Goal: Complete application form: Complete application form

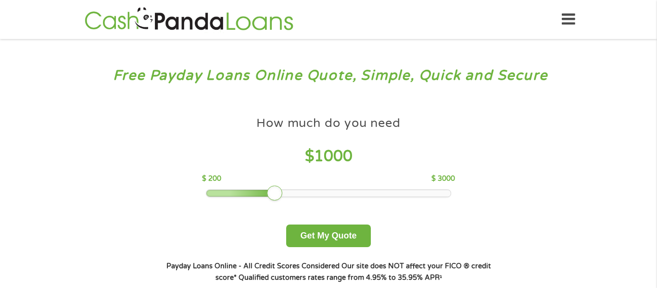
click at [253, 192] on div at bounding box center [328, 193] width 245 height 7
click at [250, 192] on div at bounding box center [328, 193] width 245 height 7
drag, startPoint x: 229, startPoint y: 194, endPoint x: 246, endPoint y: 194, distance: 17.3
click at [246, 194] on div at bounding box center [239, 193] width 15 height 15
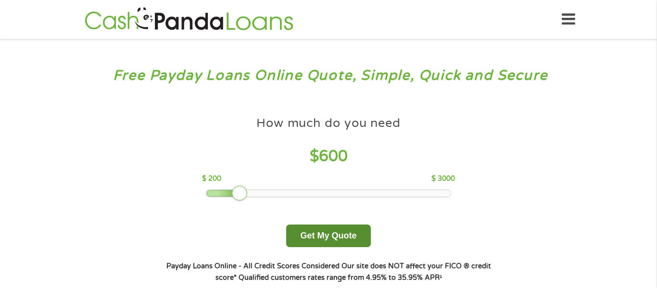
click at [307, 236] on button "Get My Quote" at bounding box center [328, 236] width 84 height 23
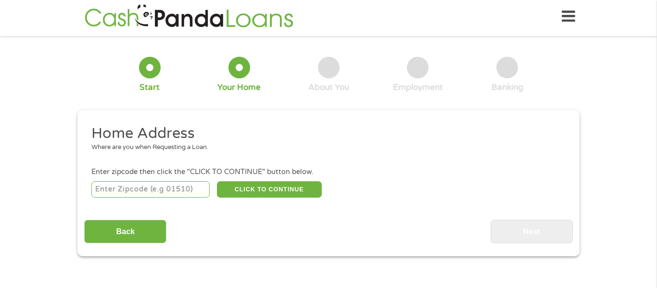
click at [172, 189] on input "number" at bounding box center [150, 189] width 119 height 16
type input "115"
type input "1"
type input "98109"
click at [224, 198] on button "CLICK TO CONTINUE" at bounding box center [269, 189] width 105 height 16
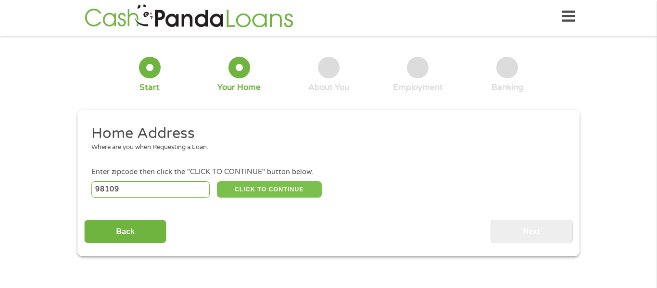
type input "98109"
type input "[GEOGRAPHIC_DATA]"
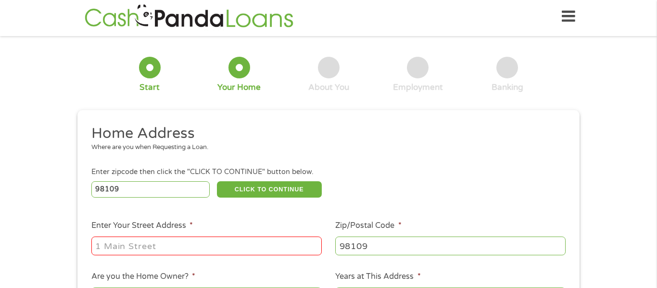
click at [189, 248] on input "Enter Your Street Address *" at bounding box center [206, 246] width 230 height 18
type input "[STREET_ADDRESS][PERSON_NAME]"
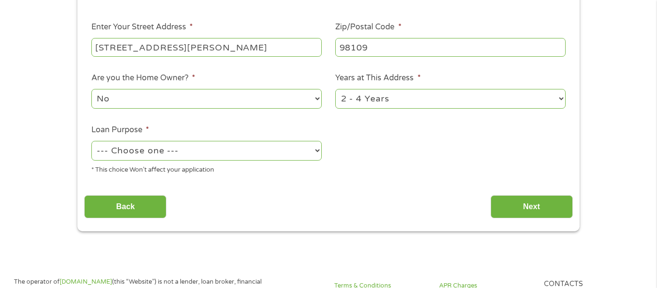
scroll to position [202, 0]
click at [425, 99] on select "1 Year or less 1 - 2 Years 2 - 4 Years Over 4 Years" at bounding box center [450, 98] width 230 height 20
select select "12months"
click at [335, 89] on select "1 Year or less 1 - 2 Years 2 - 4 Years Over 4 Years" at bounding box center [450, 98] width 230 height 20
click at [317, 153] on select "--- Choose one --- Pay Bills Debt Consolidation Home Improvement Major Purchase…" at bounding box center [206, 150] width 230 height 20
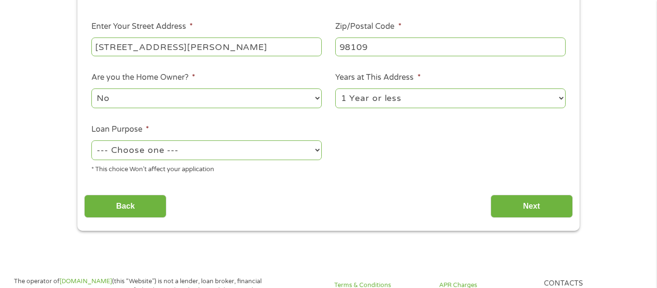
select select "shorttermcash"
click at [91, 141] on select "--- Choose one --- Pay Bills Debt Consolidation Home Improvement Major Purchase…" at bounding box center [206, 150] width 230 height 20
click at [508, 205] on input "Next" at bounding box center [531, 207] width 82 height 24
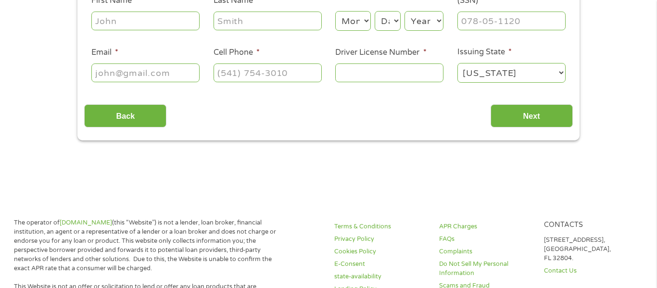
scroll to position [0, 0]
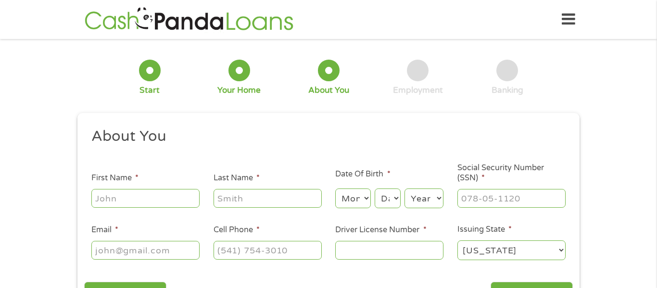
click at [175, 196] on input "First Name *" at bounding box center [145, 198] width 108 height 18
type input "[PERSON_NAME]"
type input "[PERSON_NAME][EMAIL_ADDRESS][PERSON_NAME][DOMAIN_NAME]"
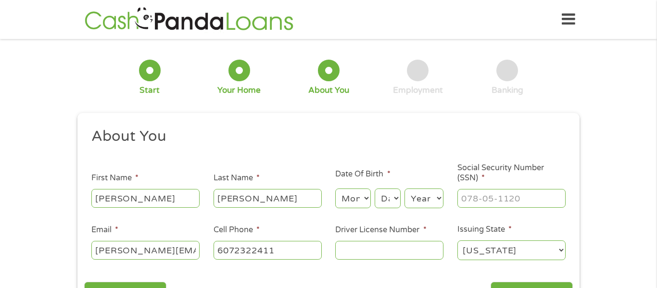
type input "[PHONE_NUMBER]"
click at [515, 199] on input "___-__-____" at bounding box center [511, 198] width 108 height 18
type input "060-80-4038"
click at [363, 252] on input "Driver License Number *" at bounding box center [389, 250] width 108 height 18
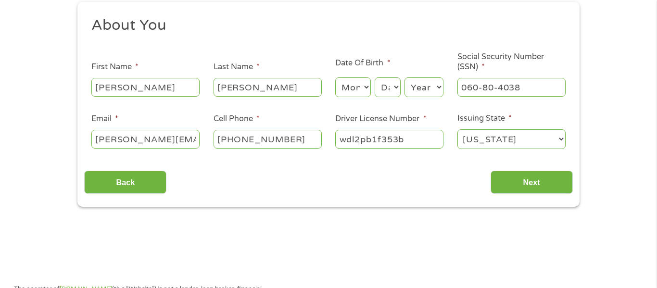
scroll to position [112, 0]
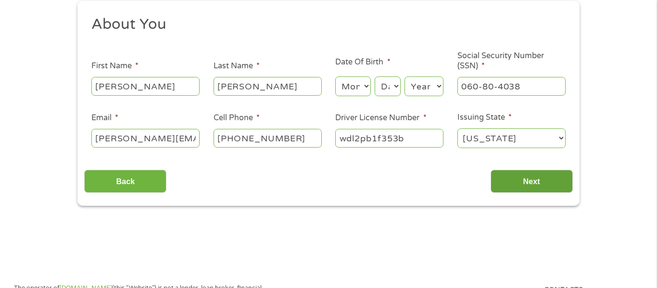
type input "wdl2pb1f353b"
click at [530, 186] on input "Next" at bounding box center [531, 182] width 82 height 24
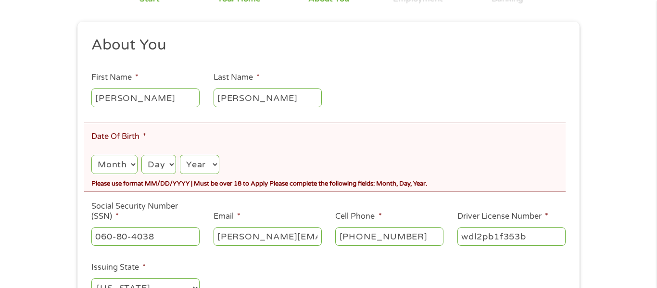
scroll to position [129, 0]
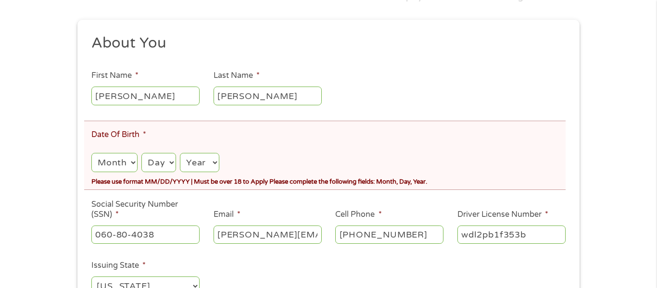
click at [128, 163] on select "Month 1 2 3 4 5 6 7 8 9 10 11 12" at bounding box center [114, 163] width 46 height 20
select select "4"
click at [91, 153] on select "Month 1 2 3 4 5 6 7 8 9 10 11 12" at bounding box center [114, 163] width 46 height 20
click at [160, 163] on select "Day 1 2 3 4 5 6 7 8 9 10 11 12 13 14 15 16 17 18 19 20 21 22 23 24 25 26 27 28 …" at bounding box center [158, 163] width 34 height 20
select select "4"
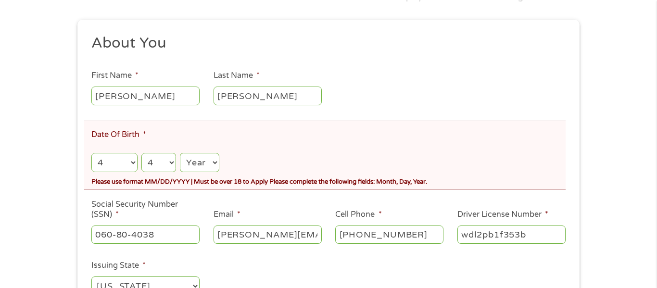
click at [141, 153] on select "Day 1 2 3 4 5 6 7 8 9 10 11 12 13 14 15 16 17 18 19 20 21 22 23 24 25 26 27 28 …" at bounding box center [158, 163] width 34 height 20
click at [194, 161] on select "Year [DATE] 2006 2005 2004 2003 2002 2001 2000 1999 1998 1997 1996 1995 1994 19…" at bounding box center [199, 163] width 39 height 20
select select "1985"
click at [180, 153] on select "Year [DATE] 2006 2005 2004 2003 2002 2001 2000 1999 1998 1997 1996 1995 1994 19…" at bounding box center [199, 163] width 39 height 20
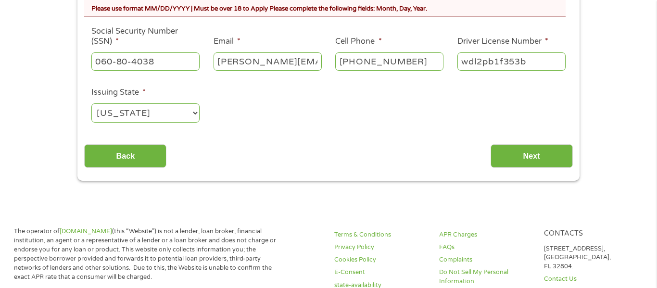
scroll to position [334, 0]
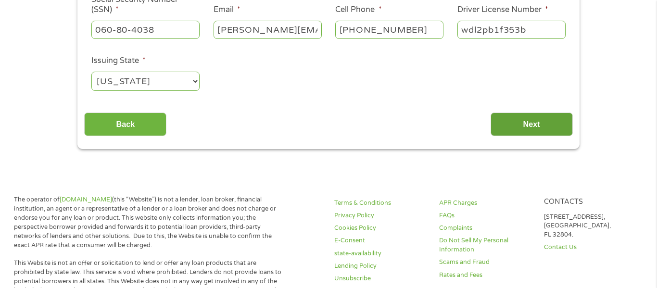
click at [548, 126] on input "Next" at bounding box center [531, 125] width 82 height 24
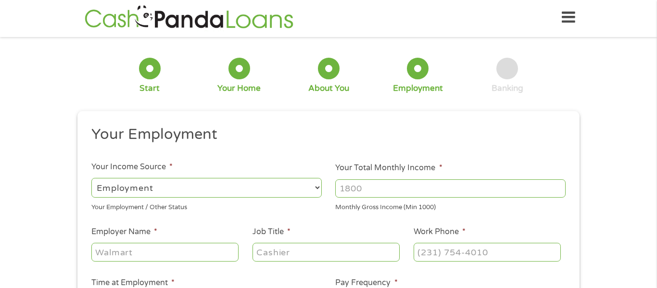
scroll to position [0, 0]
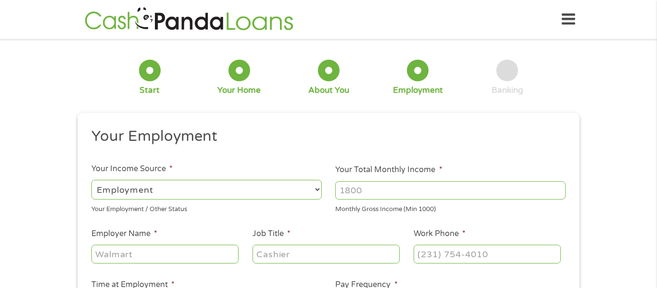
click at [430, 186] on input "Your Total Monthly Income *" at bounding box center [450, 190] width 230 height 18
type input "2"
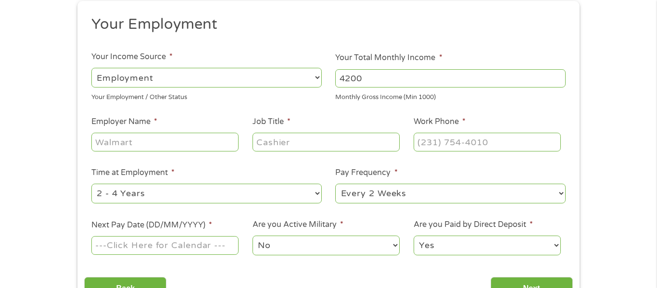
scroll to position [115, 0]
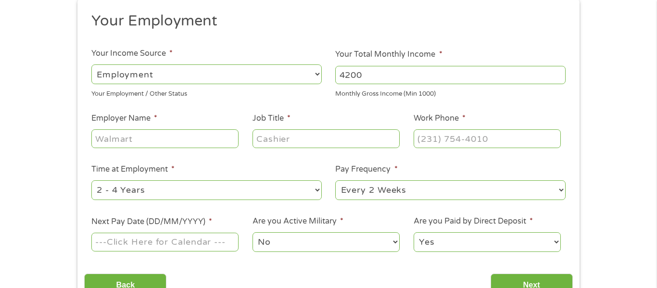
type input "4200"
click at [176, 140] on input "Employer Name *" at bounding box center [164, 138] width 147 height 18
type input "Retired"
click at [291, 146] on input "Job Title *" at bounding box center [325, 138] width 147 height 18
type input "Coast guard"
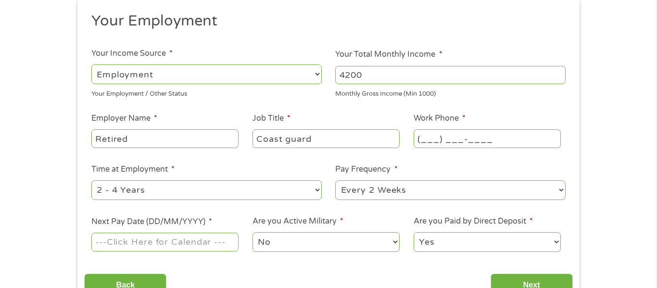
click at [439, 138] on input "(___) ___-____" at bounding box center [487, 138] width 147 height 18
paste input "8"
type input "(866) ___-____"
type input "(___) ___-____"
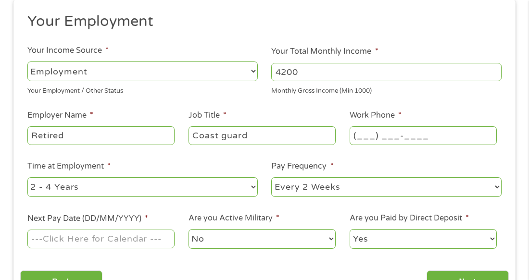
scroll to position [136, 0]
type input "[PHONE_NUMBER]"
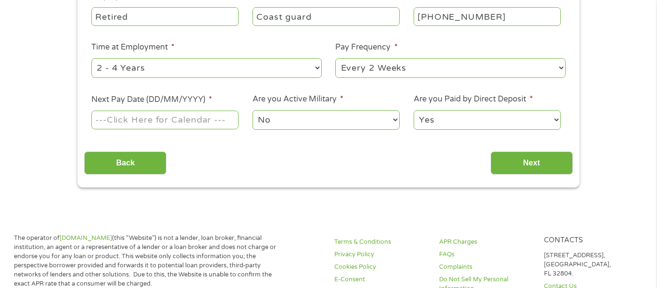
scroll to position [245, 0]
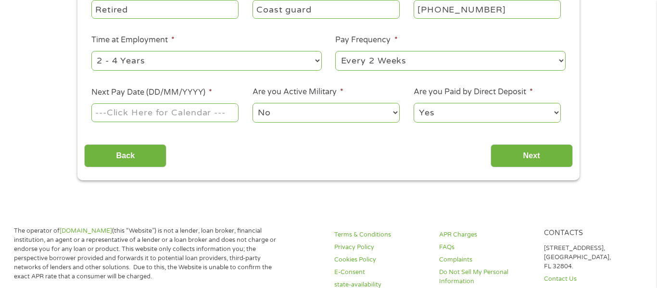
click at [186, 117] on input "Next Pay Date (DD/MM/YYYY) *" at bounding box center [164, 112] width 147 height 18
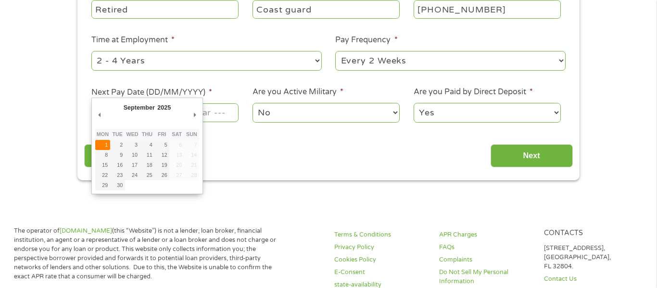
type input "[DATE]"
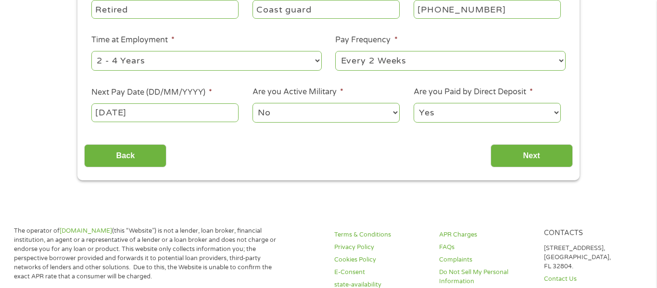
click at [224, 110] on input "[DATE]" at bounding box center [164, 112] width 147 height 18
click at [518, 151] on input "Next" at bounding box center [531, 156] width 82 height 24
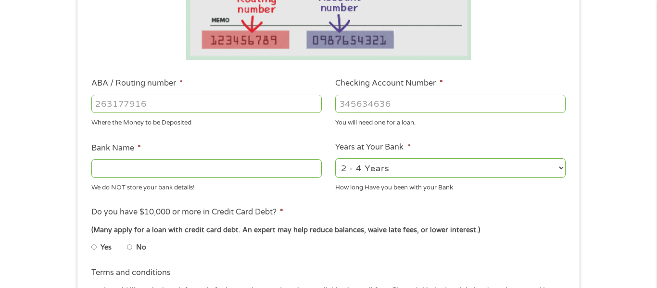
scroll to position [236, 0]
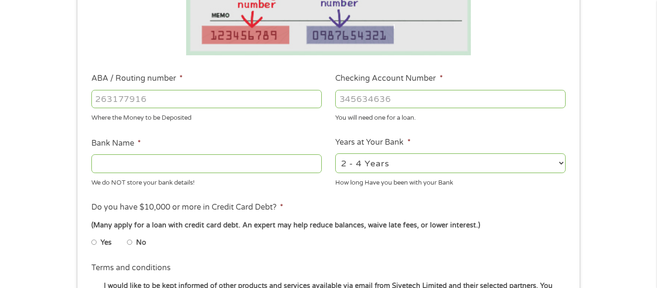
click at [520, 164] on select "2 - 4 Years 6 - 12 Months 1 - 2 Years Over 4 Years" at bounding box center [450, 163] width 230 height 20
select select "60months"
click at [335, 153] on select "2 - 4 Years 6 - 12 Months 1 - 2 Years Over 4 Years" at bounding box center [450, 163] width 230 height 20
click at [192, 103] on input "ABA / Routing number *" at bounding box center [206, 99] width 230 height 18
type input "221373383"
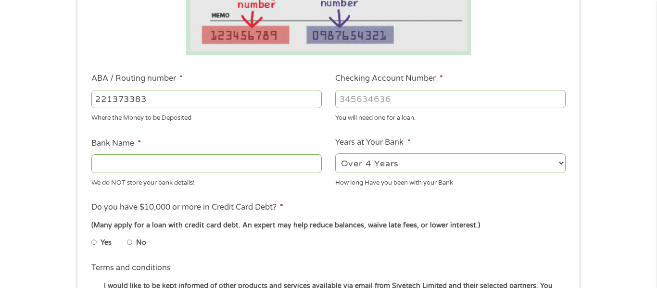
type input "STATE EMPLOYEES FEDERAL CREDIT UNION"
type input "221373383"
click at [354, 103] on input "Checking Account Number *" at bounding box center [450, 99] width 230 height 18
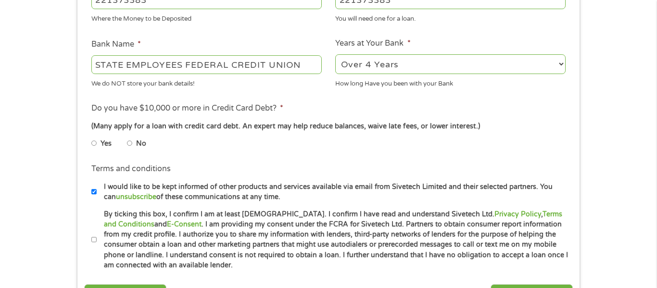
scroll to position [336, 0]
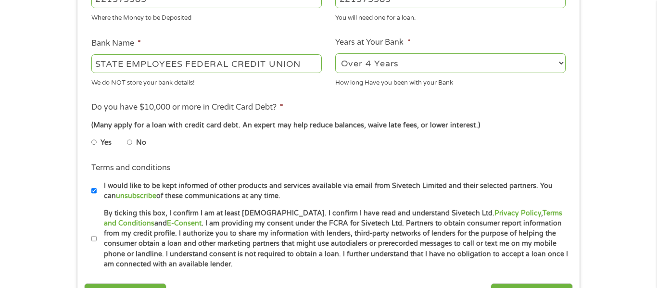
type input "221373383"
click at [128, 143] on input "No" at bounding box center [130, 142] width 6 height 15
radio input "true"
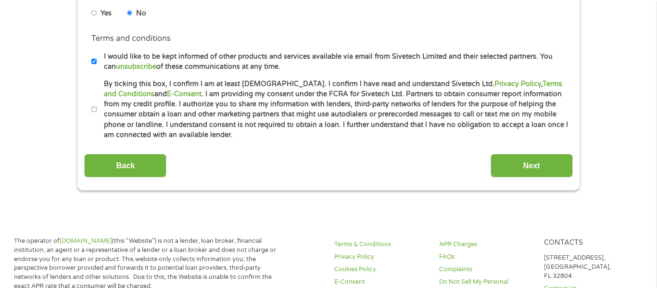
scroll to position [467, 0]
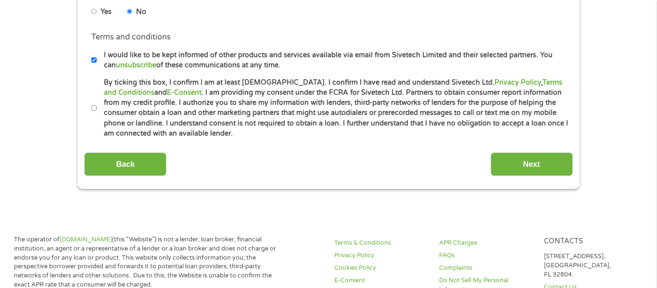
click at [136, 112] on label "By ticking this box, I confirm I am at least [DEMOGRAPHIC_DATA]. I confirm I ha…" at bounding box center [333, 108] width 472 height 62
click at [97, 112] on input "By ticking this box, I confirm I am at least [DEMOGRAPHIC_DATA]. I confirm I ha…" at bounding box center [94, 108] width 6 height 15
checkbox input "true"
click at [509, 172] on input "Next" at bounding box center [531, 164] width 82 height 24
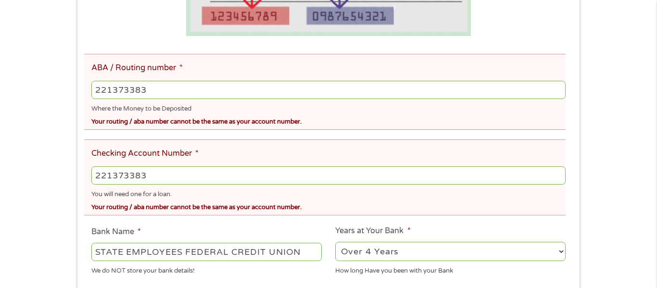
scroll to position [293, 0]
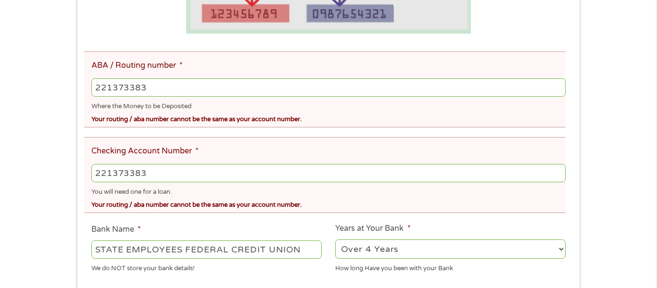
click at [149, 171] on input "221373383" at bounding box center [328, 173] width 474 height 18
drag, startPoint x: 149, startPoint y: 171, endPoint x: 0, endPoint y: 139, distance: 151.9
click at [0, 139] on div "There was a problem with your submission. Please review the fields below. 1 Sta…" at bounding box center [328, 128] width 657 height 753
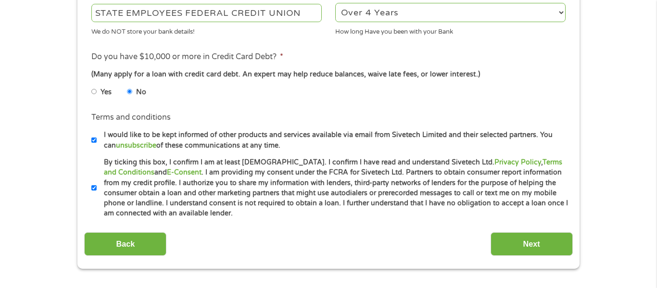
scroll to position [543, 0]
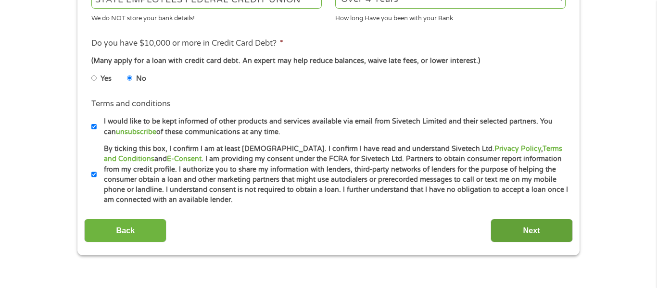
type input "169060110"
click at [503, 231] on input "Next" at bounding box center [531, 231] width 82 height 24
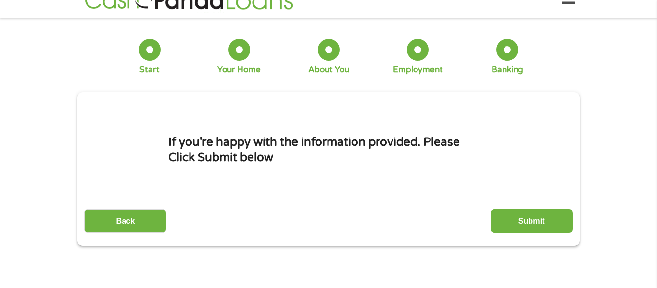
scroll to position [0, 0]
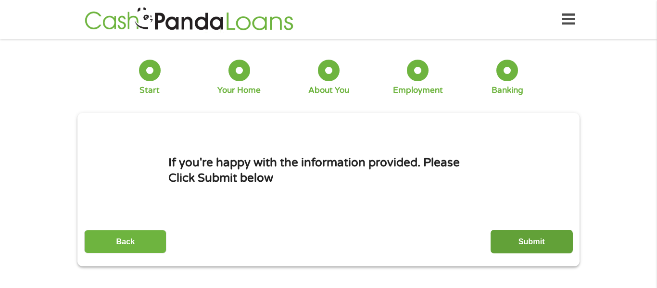
click at [510, 236] on input "Submit" at bounding box center [531, 242] width 82 height 24
